Goal: Communication & Community: Answer question/provide support

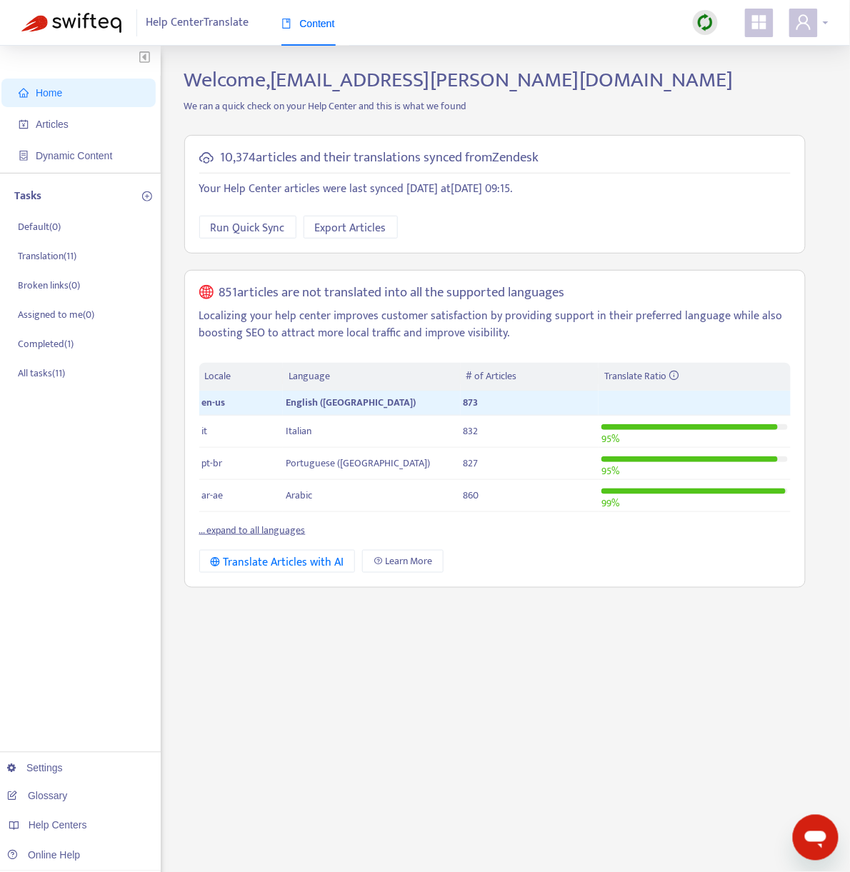
click at [823, 18] on div at bounding box center [808, 23] width 39 height 29
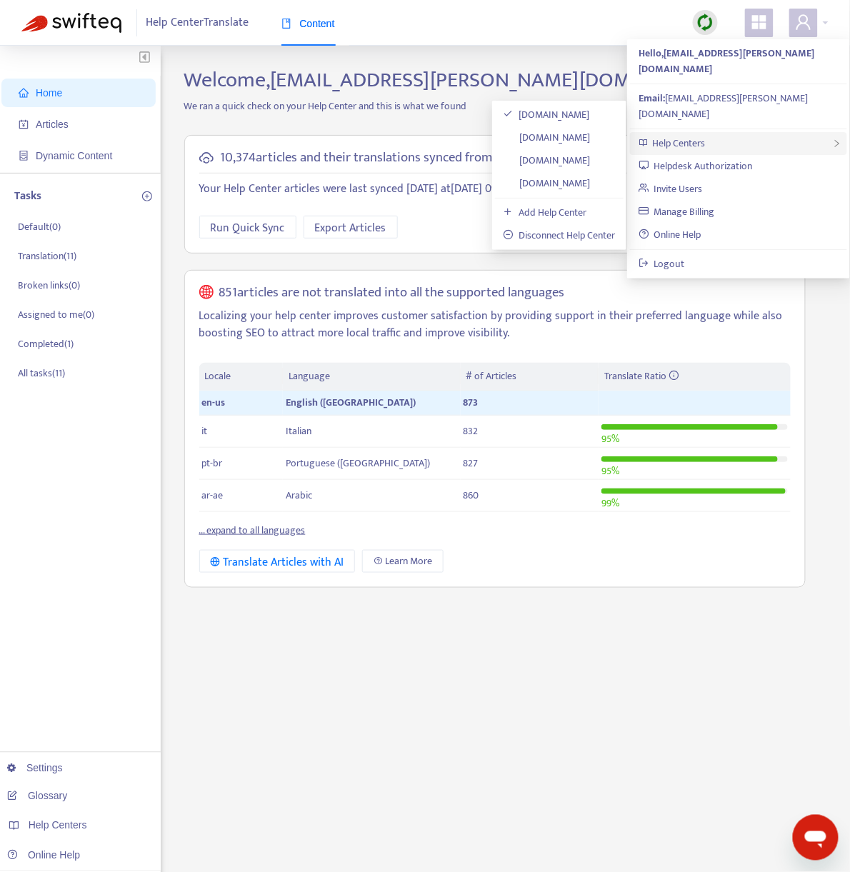
click at [765, 132] on div "Help Centers" at bounding box center [738, 143] width 217 height 23
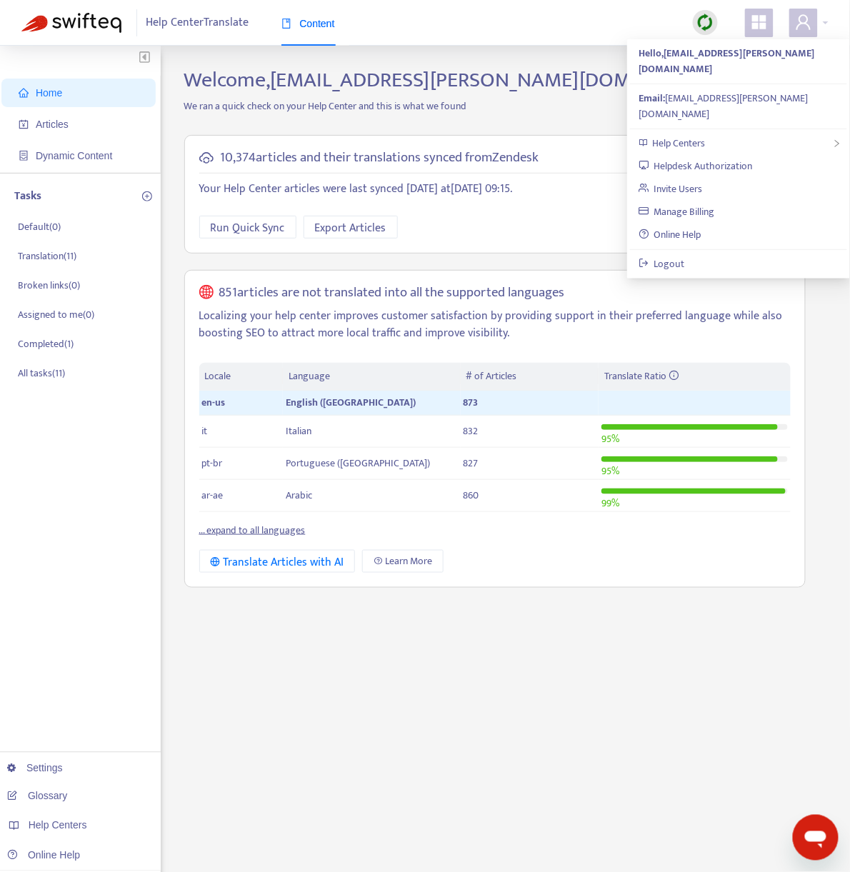
click at [598, 140] on div "10,374 articles and their translations synced from Zendesk Your Help Center art…" at bounding box center [494, 194] width 621 height 119
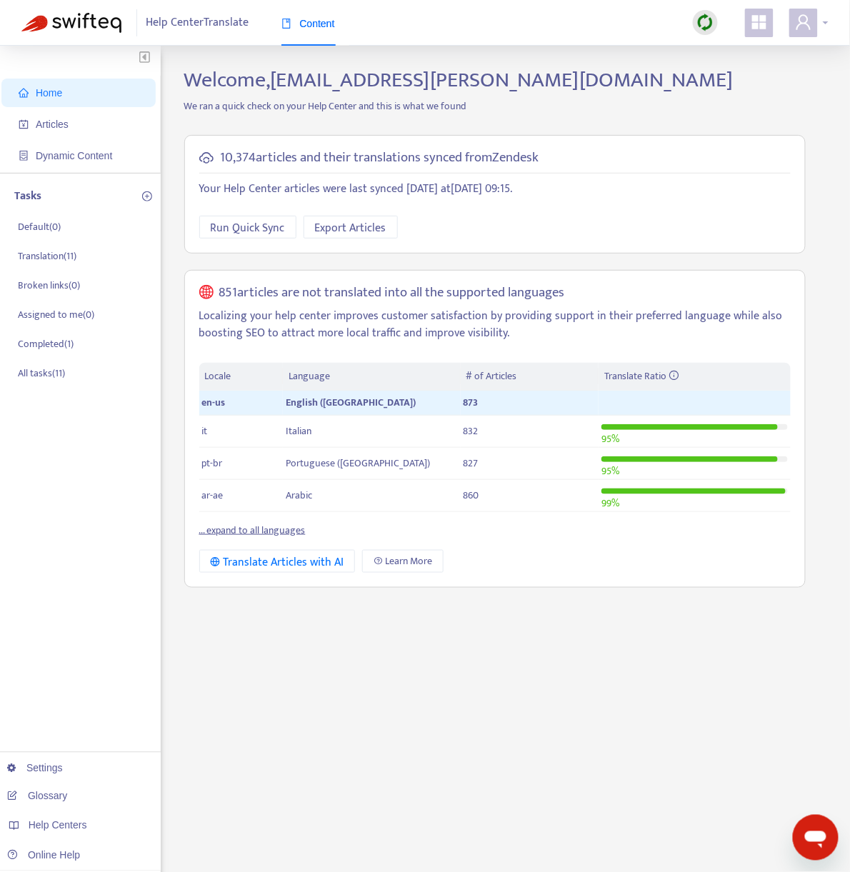
click at [823, 24] on div at bounding box center [808, 23] width 39 height 29
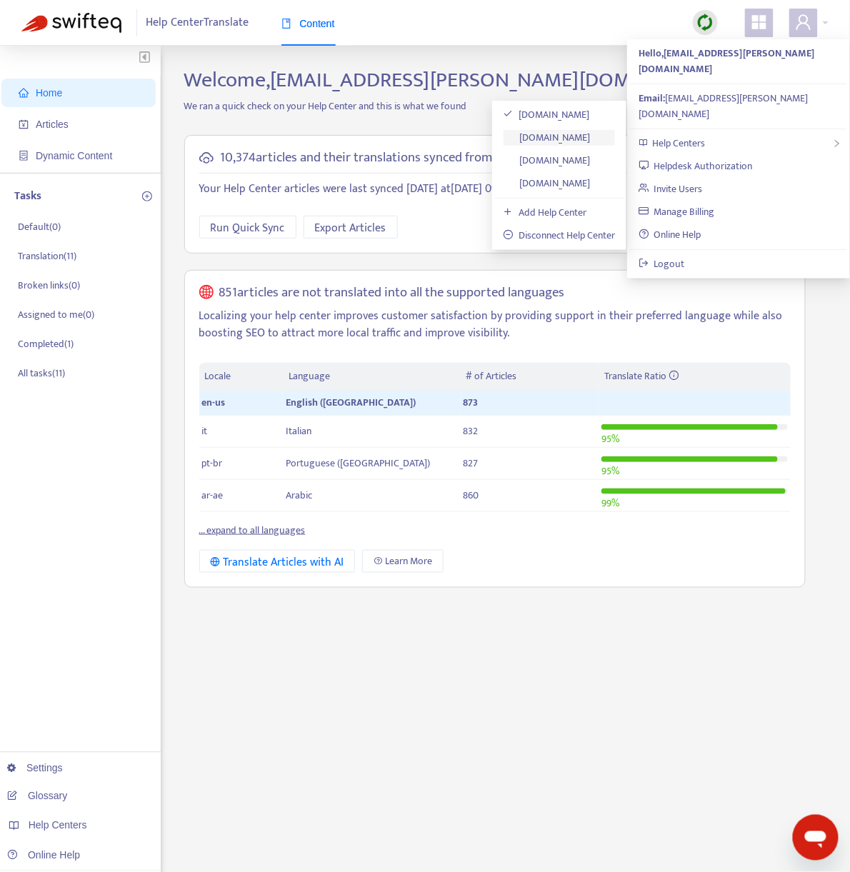
click at [557, 143] on link "[DOMAIN_NAME]" at bounding box center [546, 137] width 87 height 16
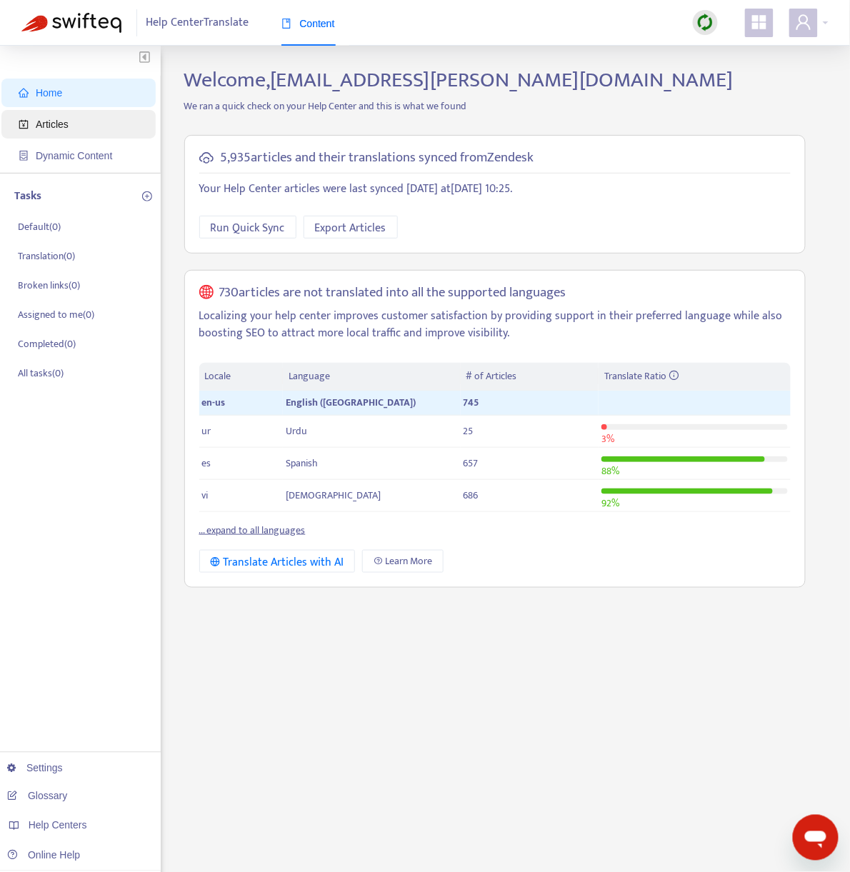
click at [66, 129] on span "Articles" at bounding box center [52, 124] width 33 height 11
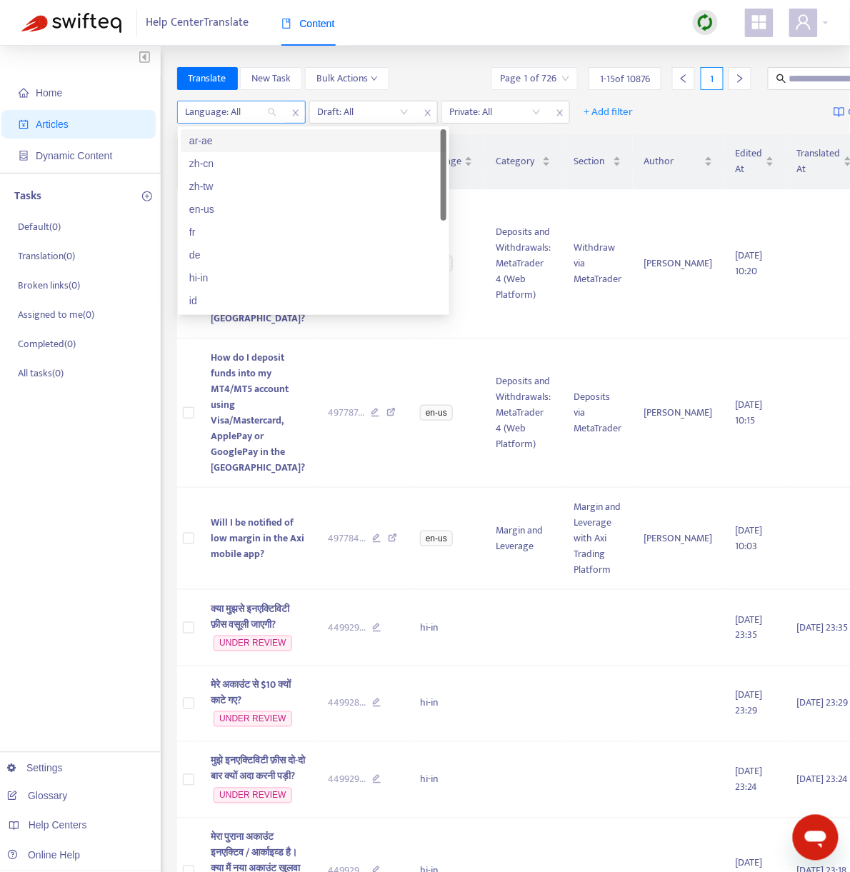
click at [218, 115] on div at bounding box center [224, 112] width 86 height 17
click at [235, 204] on div "en-us" at bounding box center [313, 209] width 248 height 16
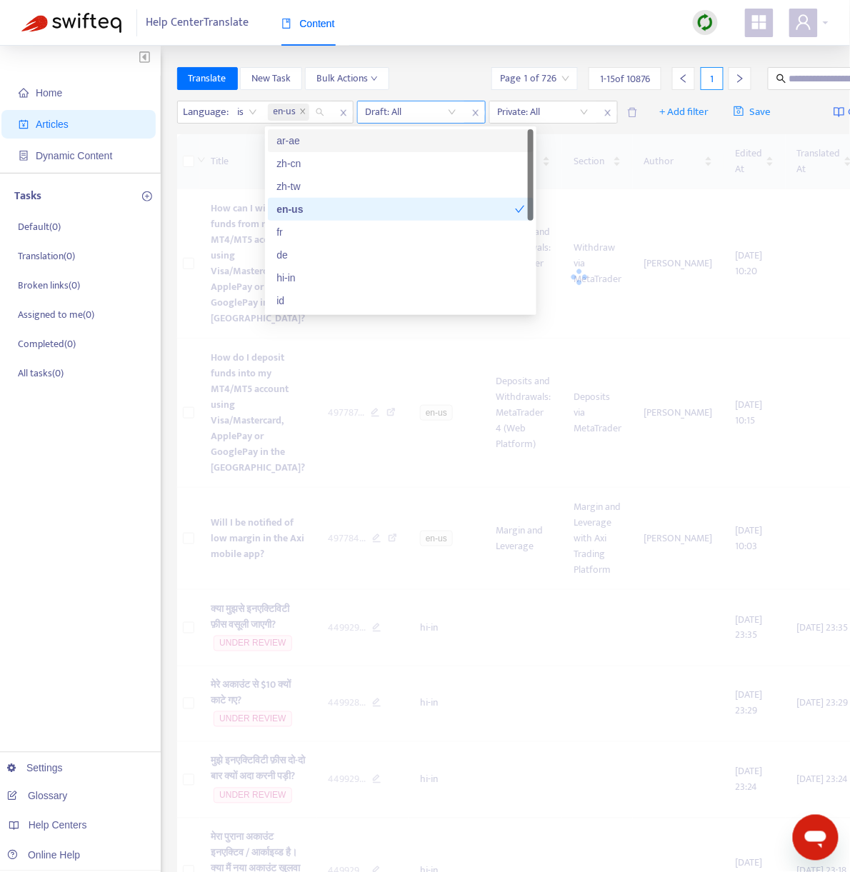
click at [421, 101] on div "Draft: All" at bounding box center [421, 112] width 129 height 23
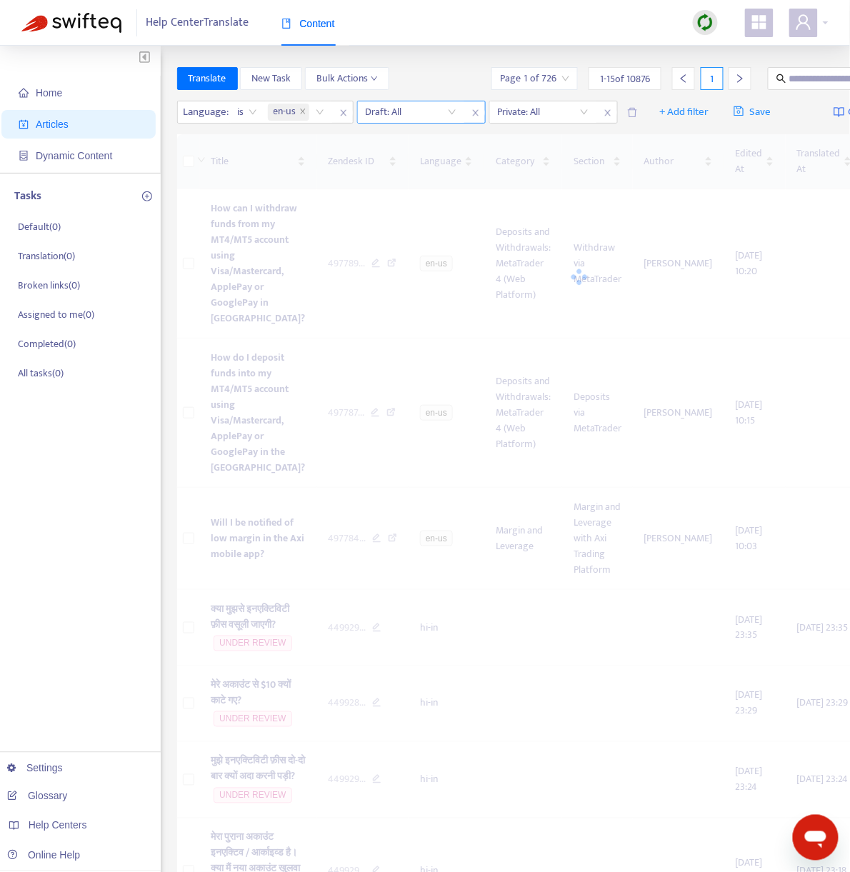
click at [420, 112] on input "search" at bounding box center [411, 111] width 91 height 21
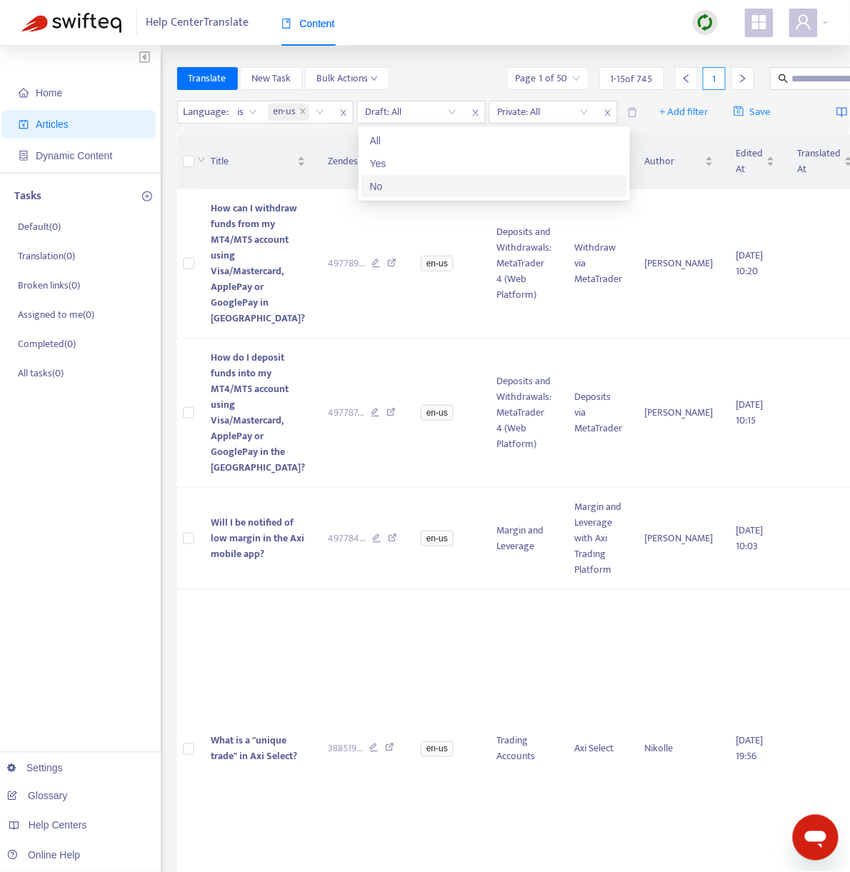
click at [430, 179] on div "No" at bounding box center [494, 187] width 248 height 16
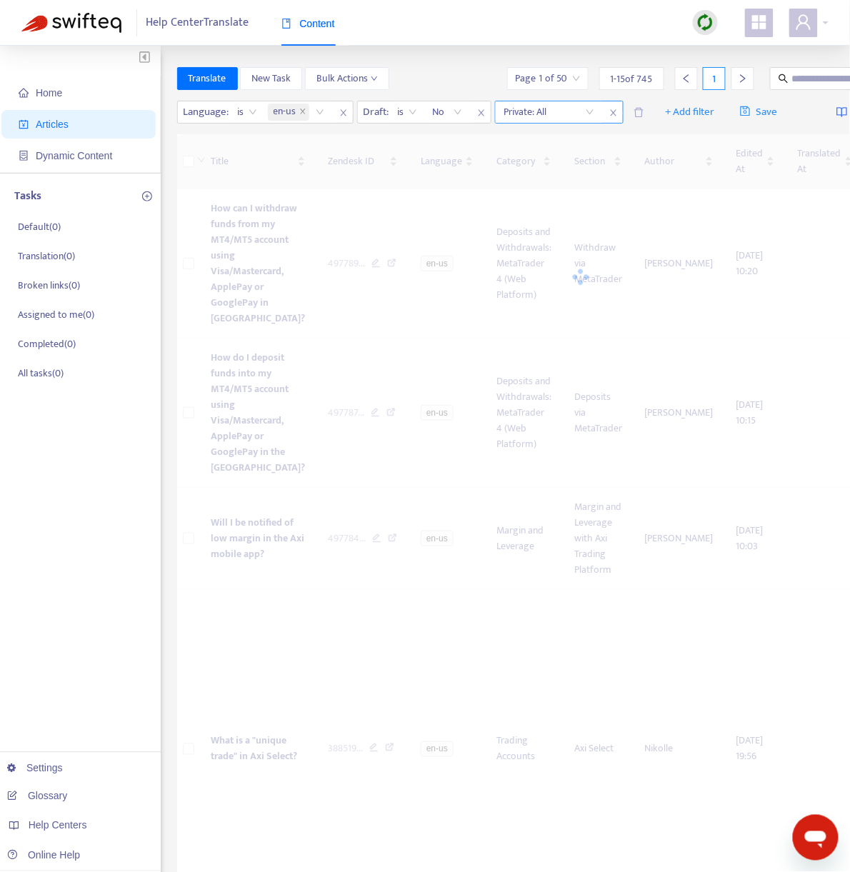
click at [564, 109] on input "search" at bounding box center [548, 111] width 91 height 21
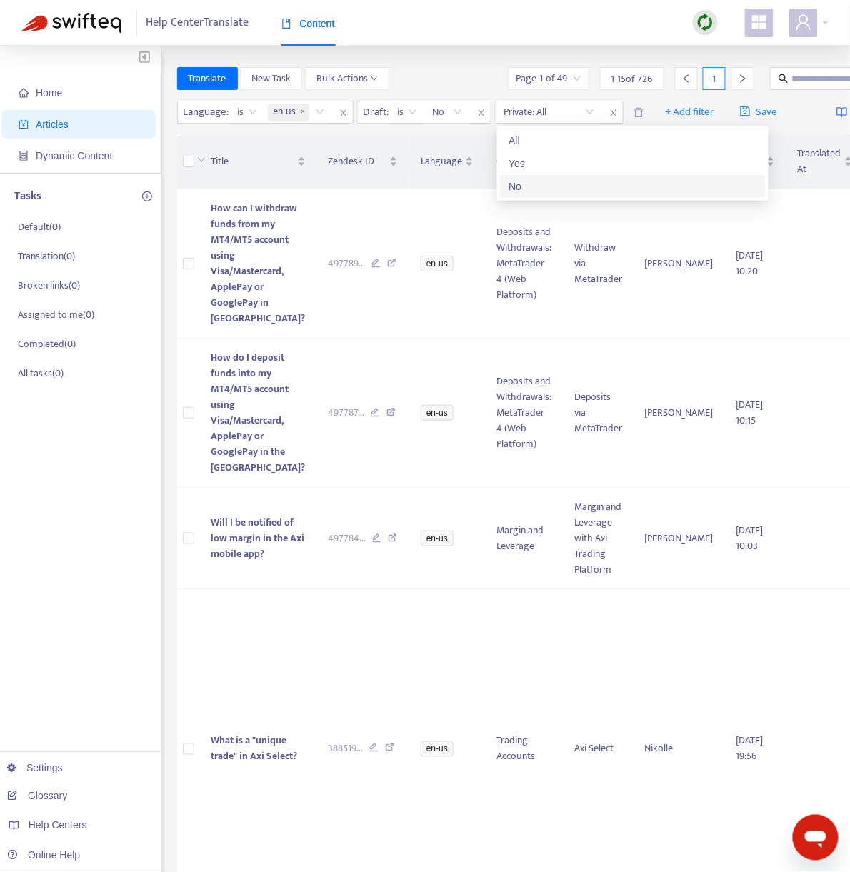
click at [563, 192] on div "No" at bounding box center [632, 187] width 248 height 16
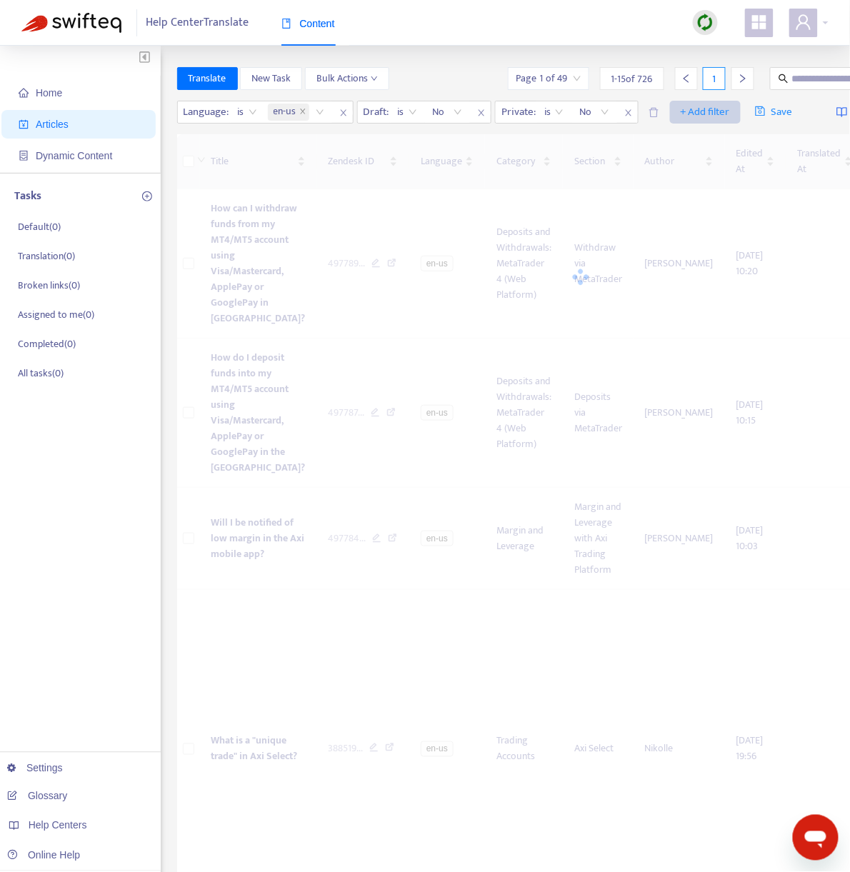
click at [695, 118] on span "+ Add filter" at bounding box center [704, 112] width 49 height 17
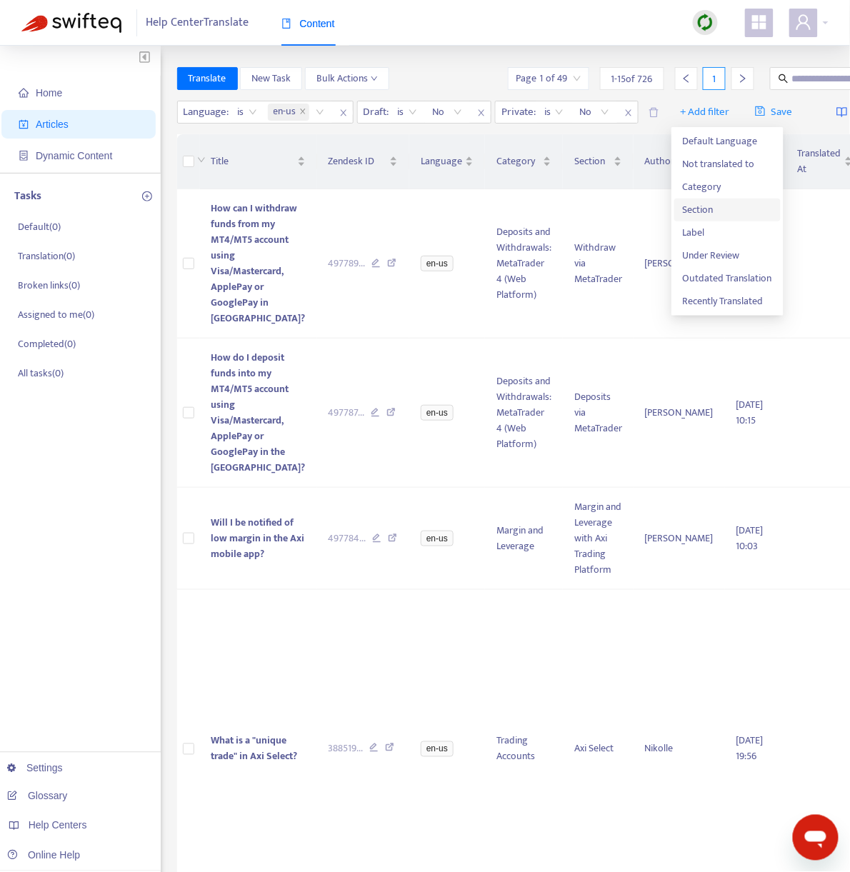
click at [706, 207] on span "Section" at bounding box center [727, 210] width 89 height 16
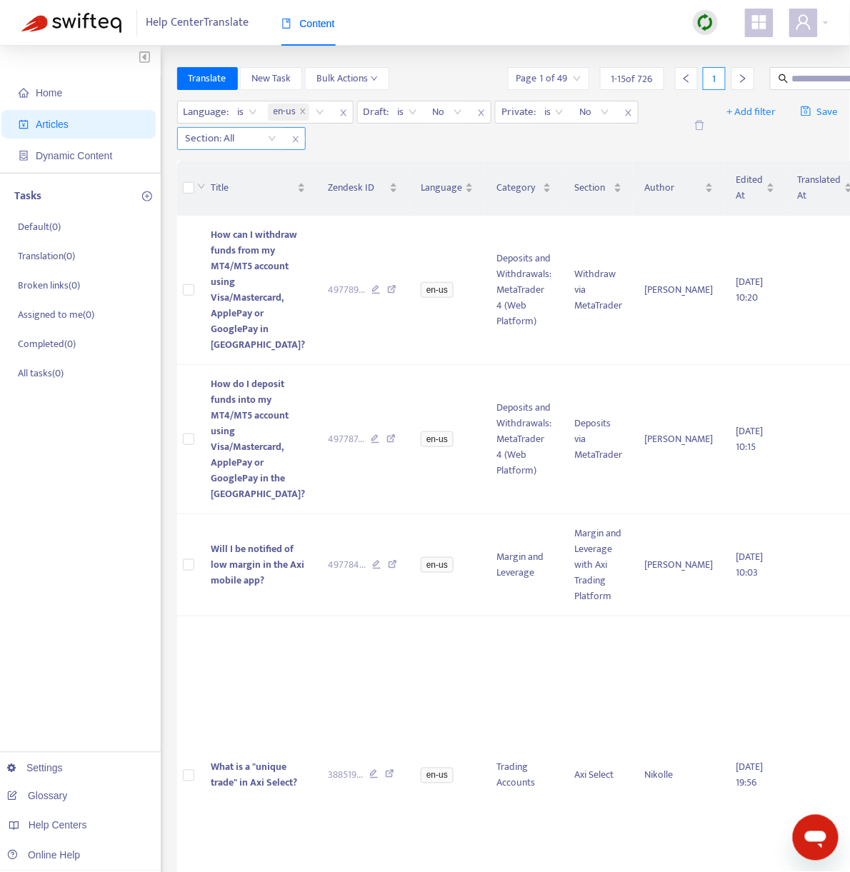
click at [227, 138] on div at bounding box center [224, 138] width 86 height 17
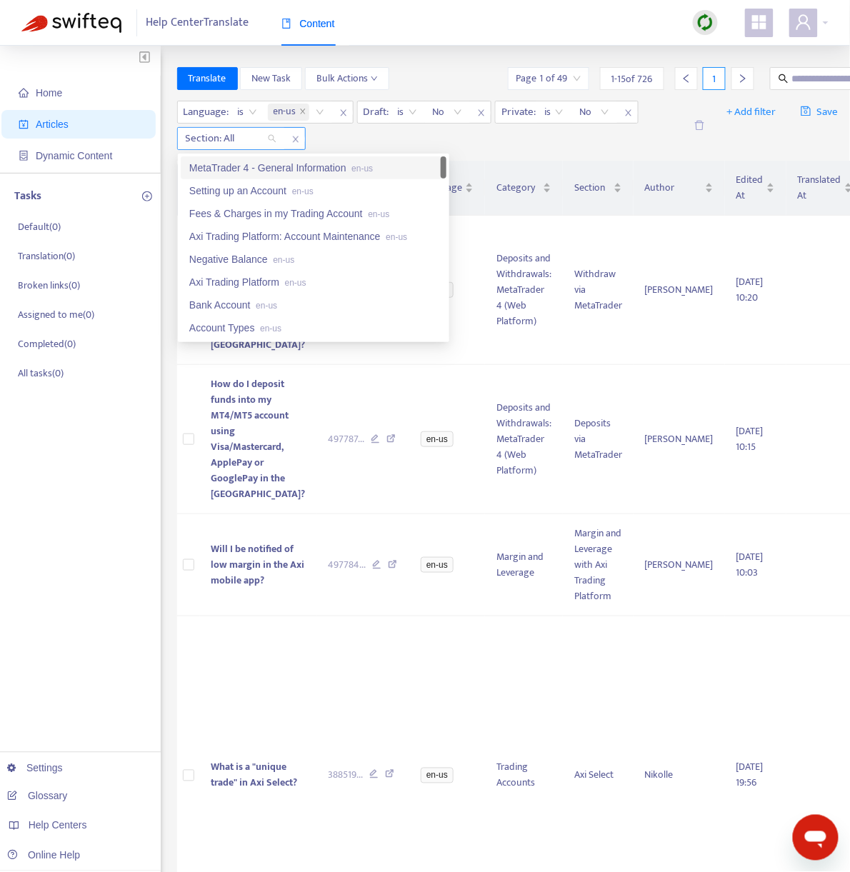
paste input "**********"
type input "**********"
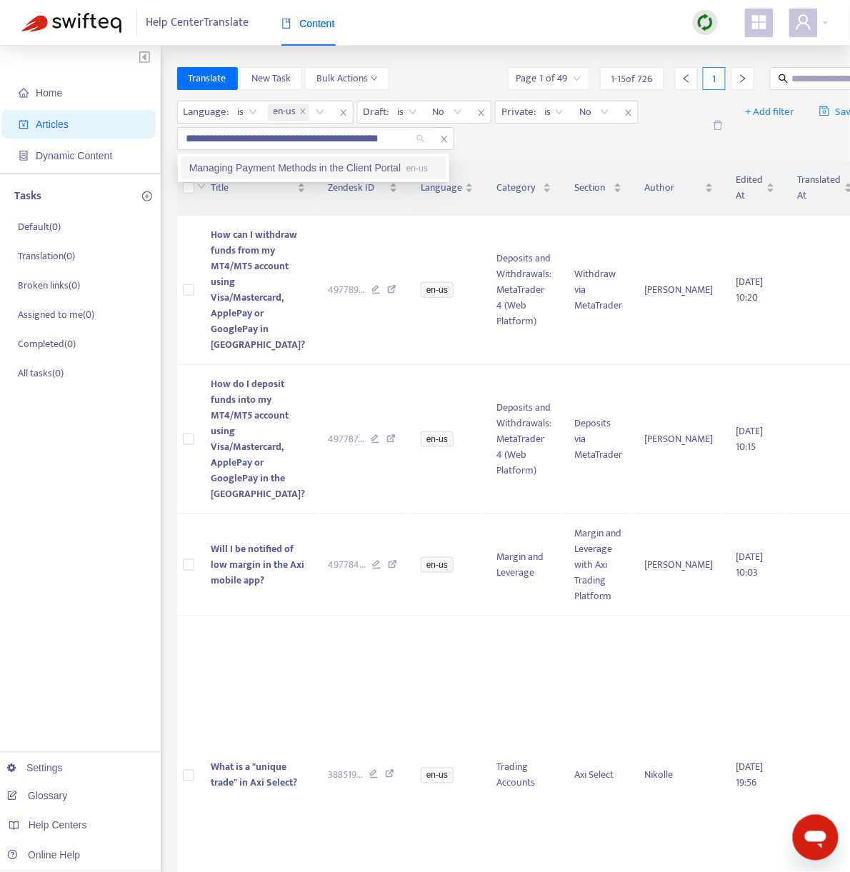
click at [286, 169] on div "Managing Payment Methods in the Client Portal en-us" at bounding box center [313, 168] width 248 height 16
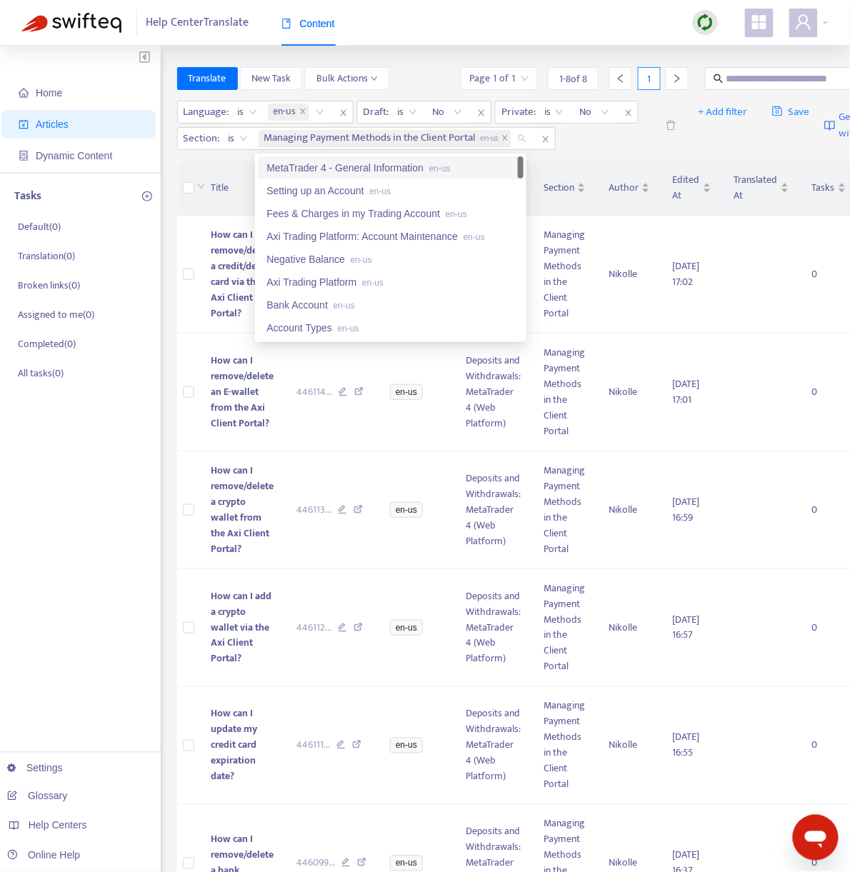
click at [613, 137] on div "Language : is en-us Draft : is No Private : is No Section : is Managing Payment…" at bounding box center [416, 125] width 479 height 49
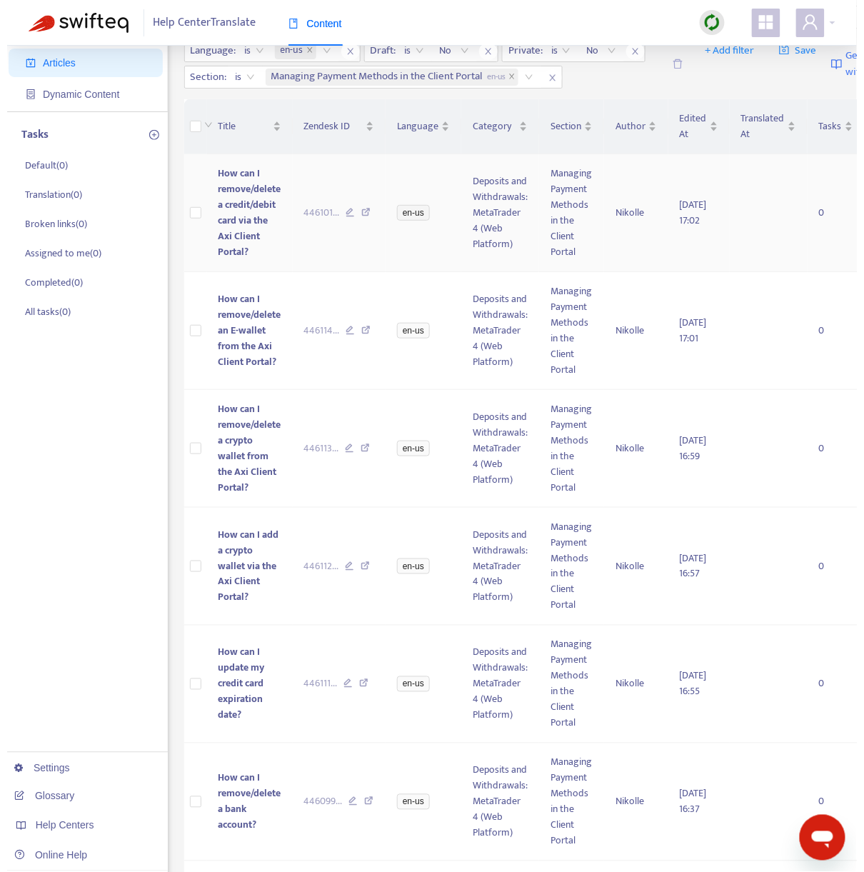
scroll to position [95, 0]
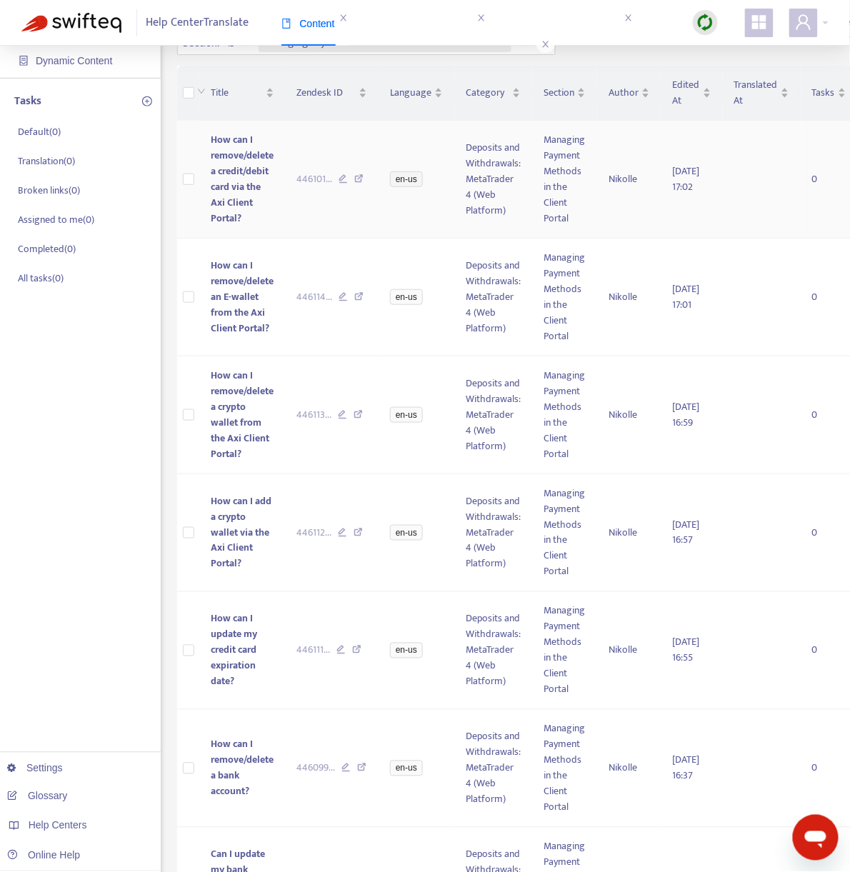
click at [253, 179] on span "How can I remove/delete a credit/debit card via the Axi Client Portal?" at bounding box center [242, 178] width 63 height 95
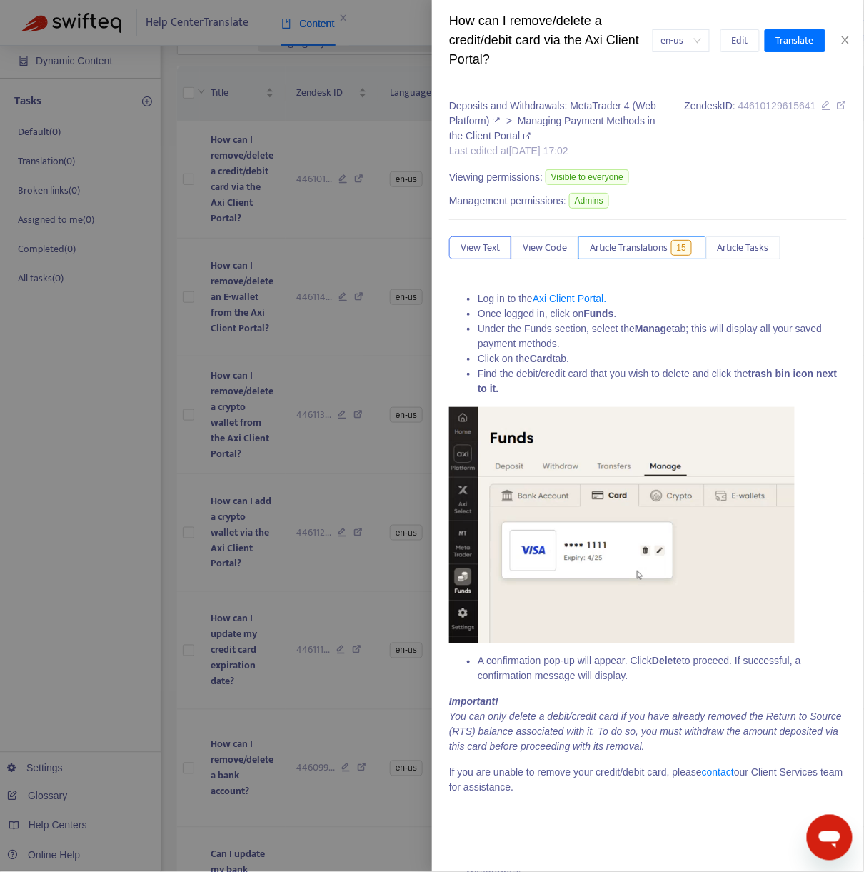
click at [644, 240] on span "Article Translations" at bounding box center [629, 248] width 79 height 16
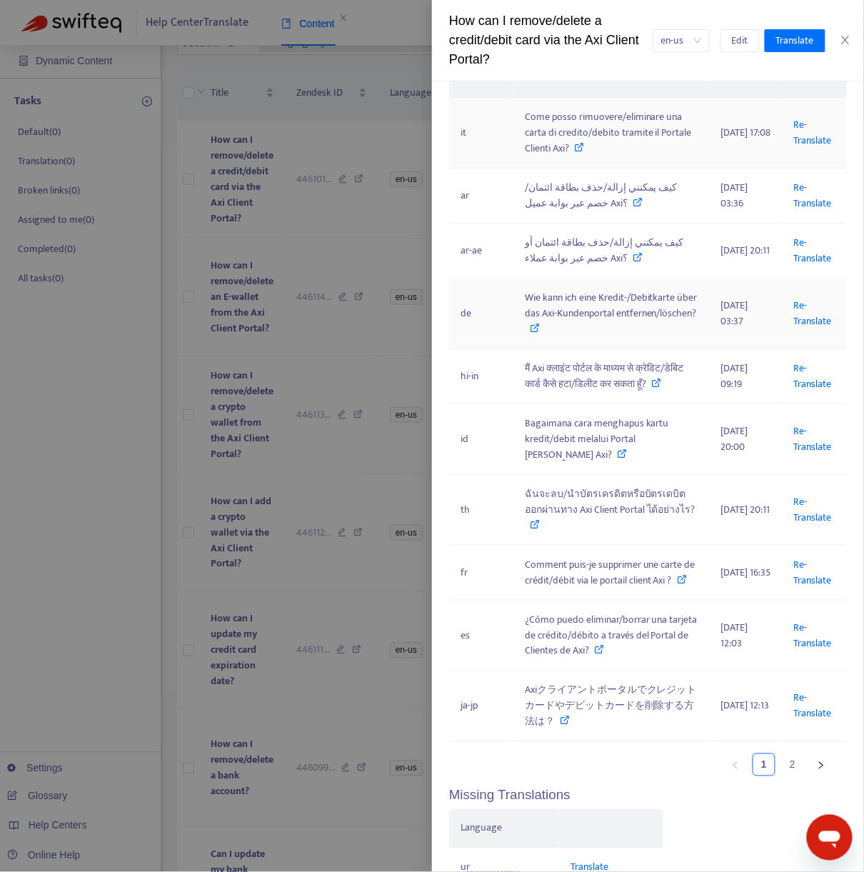
scroll to position [190, 0]
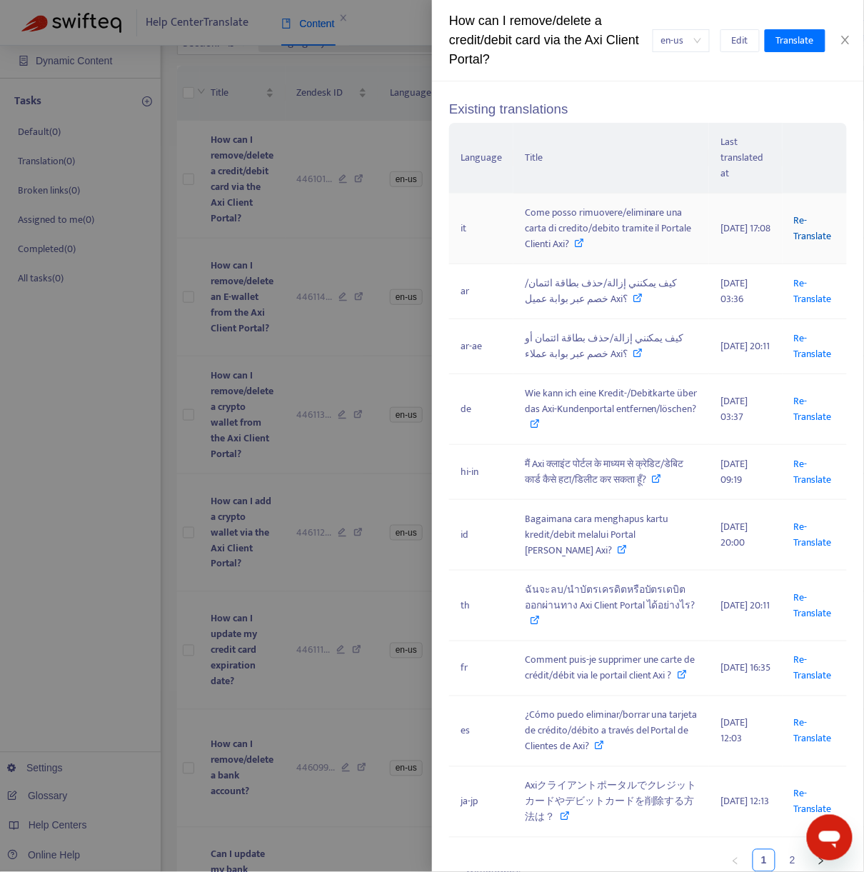
click at [794, 230] on link "Re-Translate" at bounding box center [813, 228] width 38 height 32
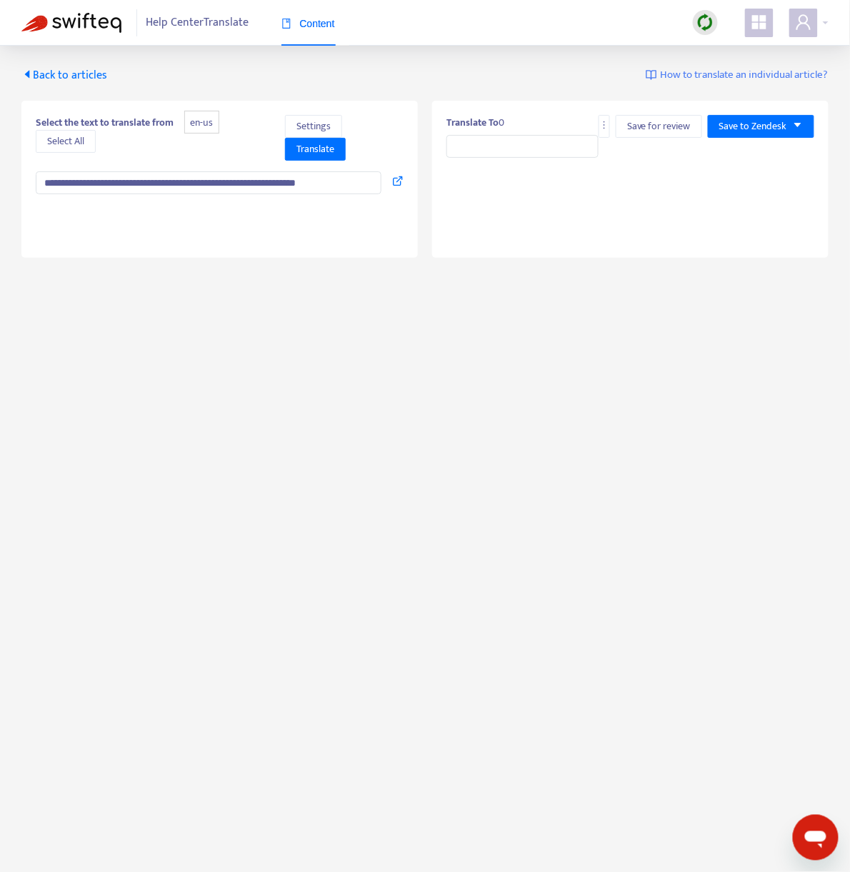
type input "**********"
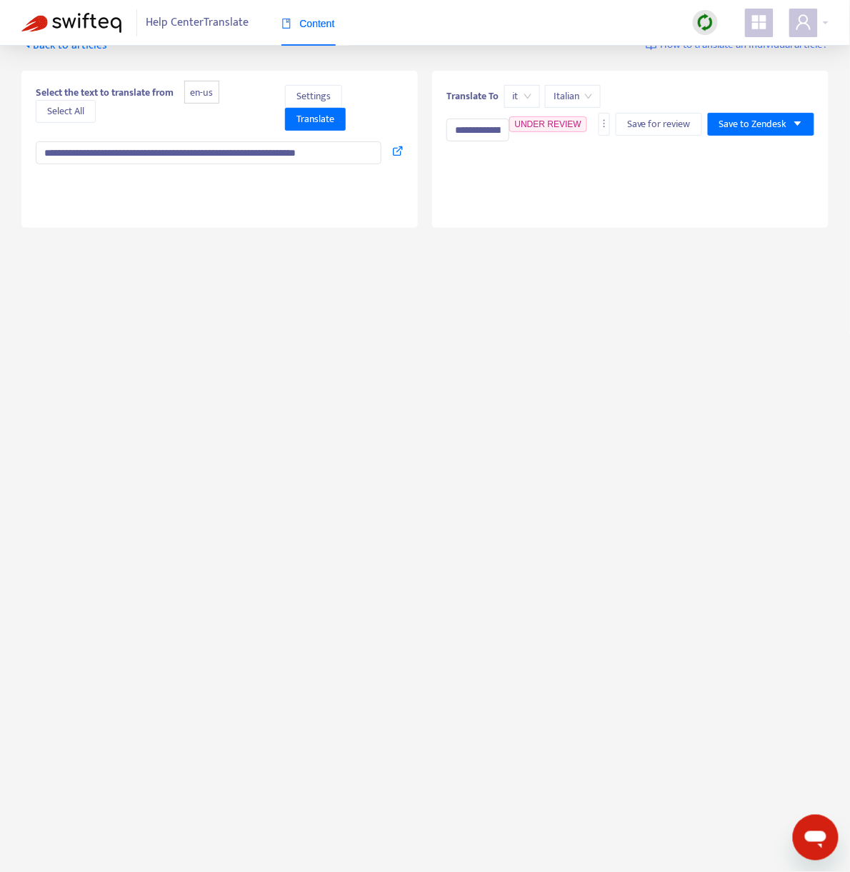
scroll to position [46, 0]
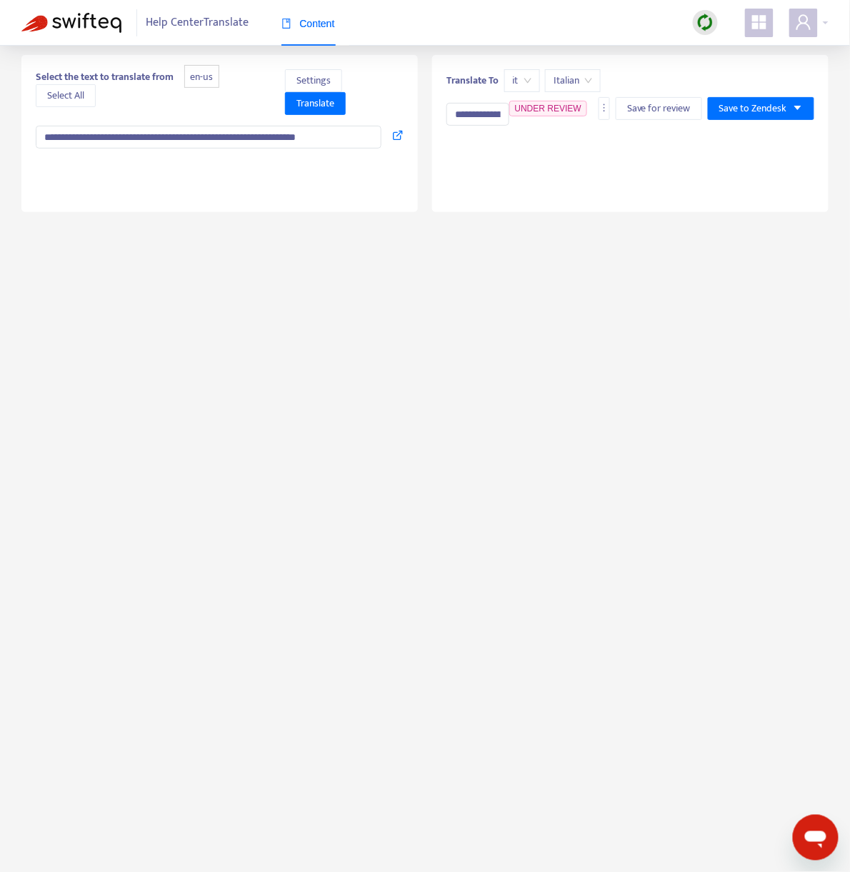
type textarea "**********"
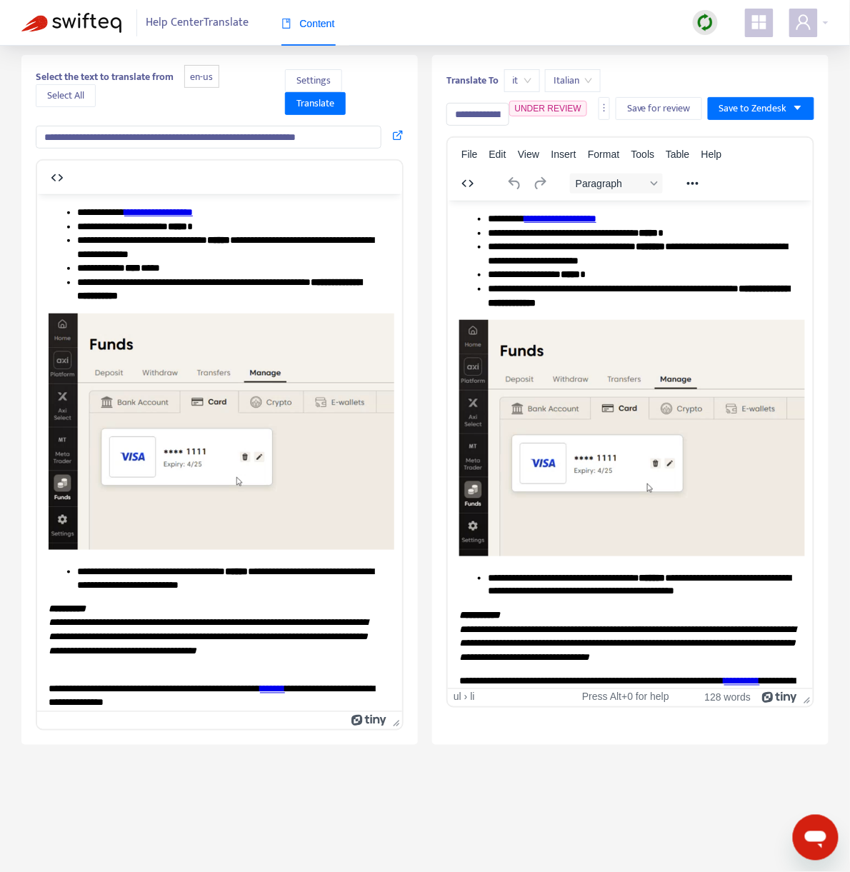
scroll to position [0, 0]
